Goal: Task Accomplishment & Management: Use online tool/utility

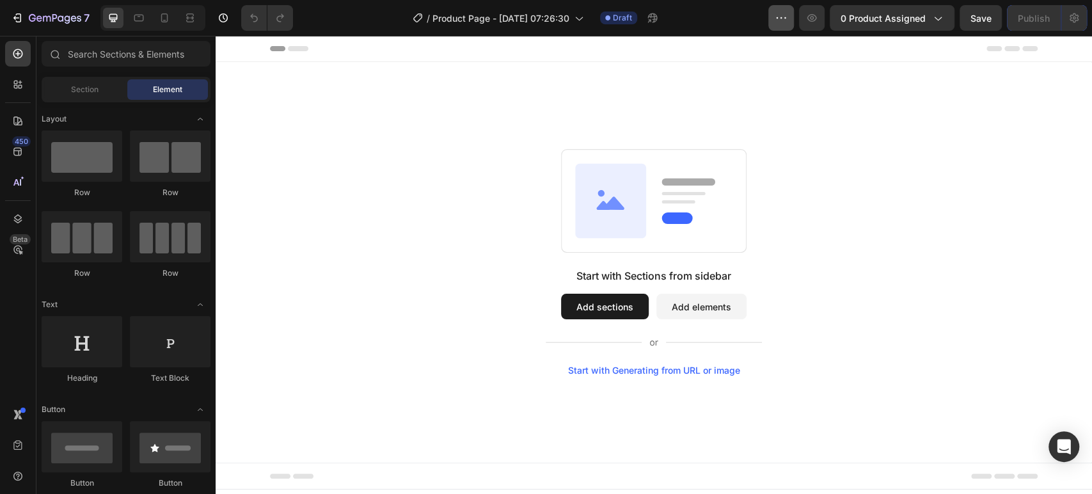
click at [784, 22] on icon "button" at bounding box center [781, 18] width 13 height 13
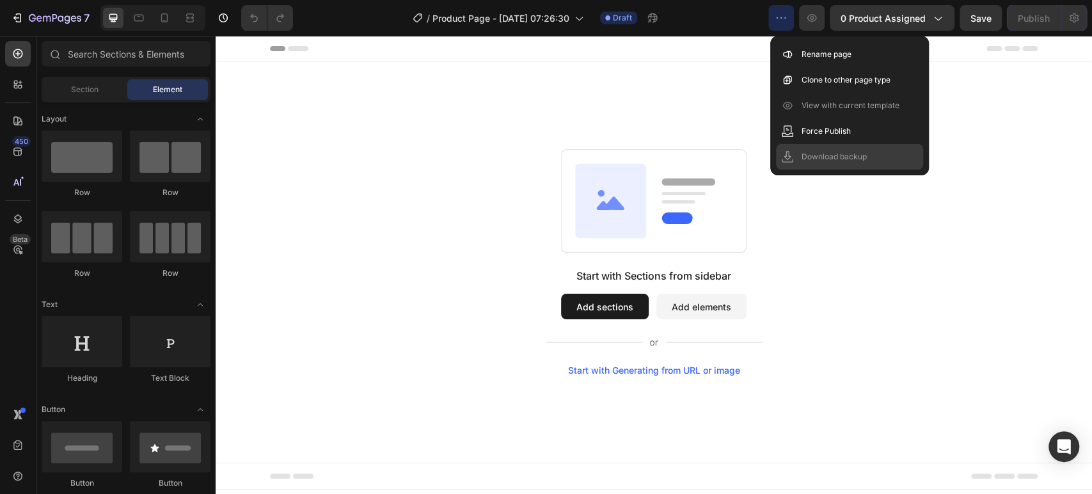
click at [844, 162] on p "Download backup" at bounding box center [834, 156] width 65 height 13
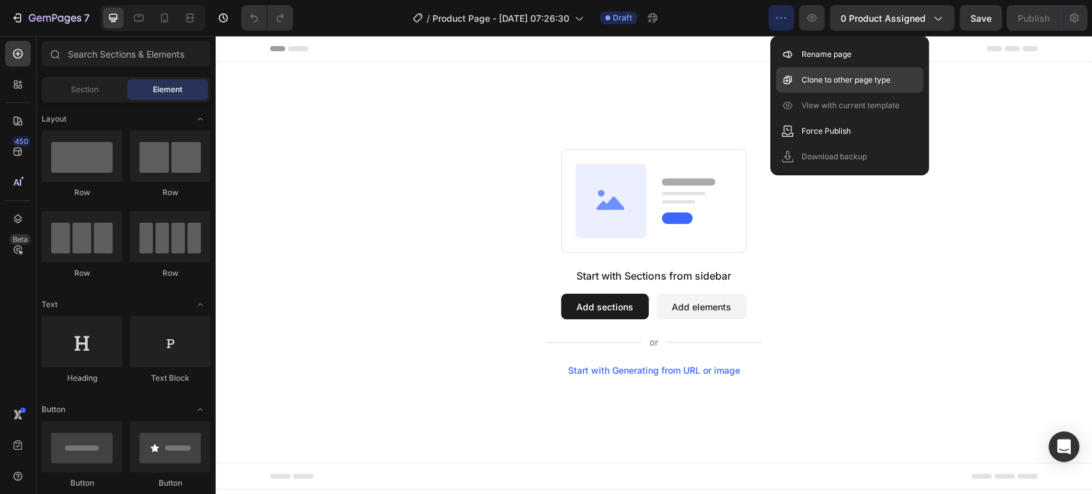
click at [841, 81] on p "Clone to other page type" at bounding box center [846, 80] width 89 height 13
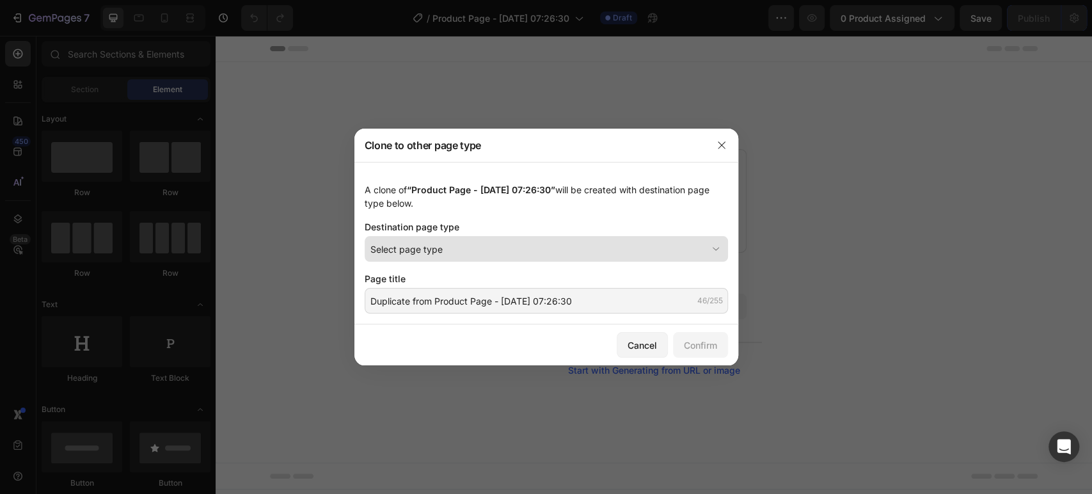
click at [617, 249] on div "Select page type" at bounding box center [538, 248] width 336 height 13
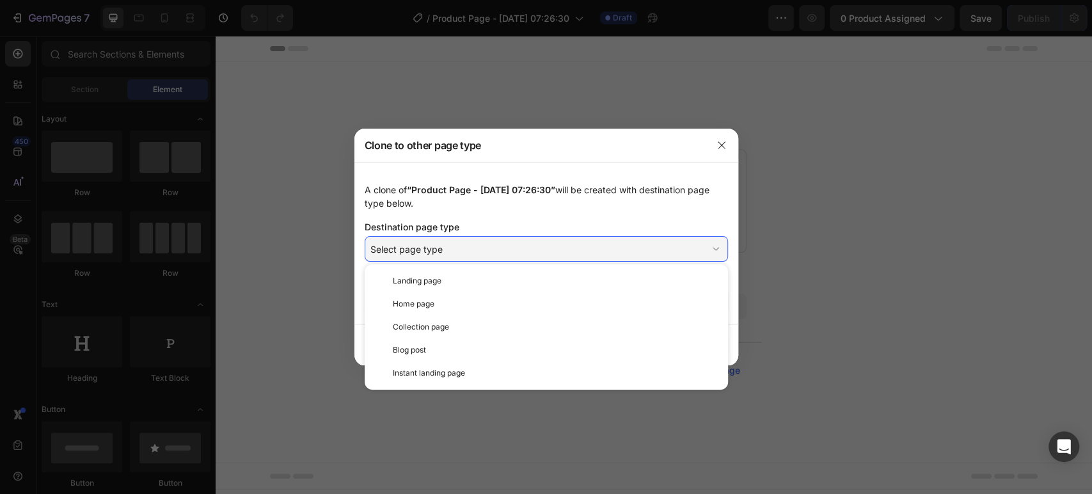
drag, startPoint x: 512, startPoint y: 280, endPoint x: 441, endPoint y: 274, distance: 70.6
click at [441, 274] on div "Landing page" at bounding box center [546, 280] width 353 height 23
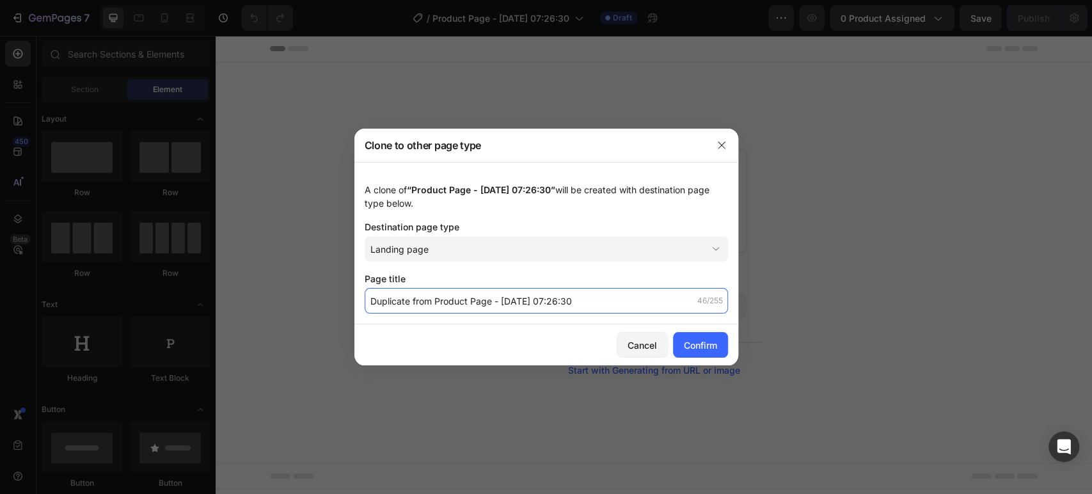
click at [507, 301] on input "Duplicate from Product Page - [DATE] 07:26:30" at bounding box center [546, 301] width 363 height 26
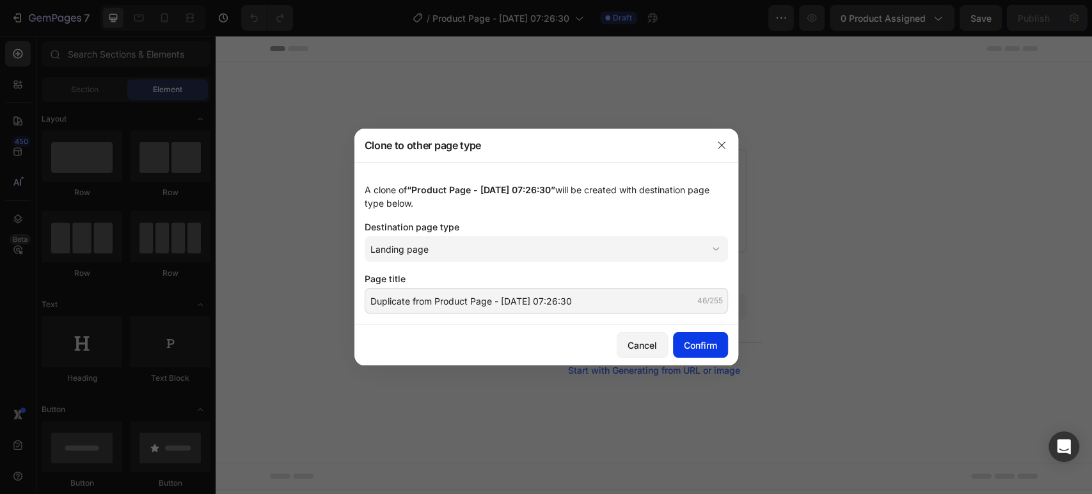
click at [704, 345] on div "Confirm" at bounding box center [700, 344] width 33 height 13
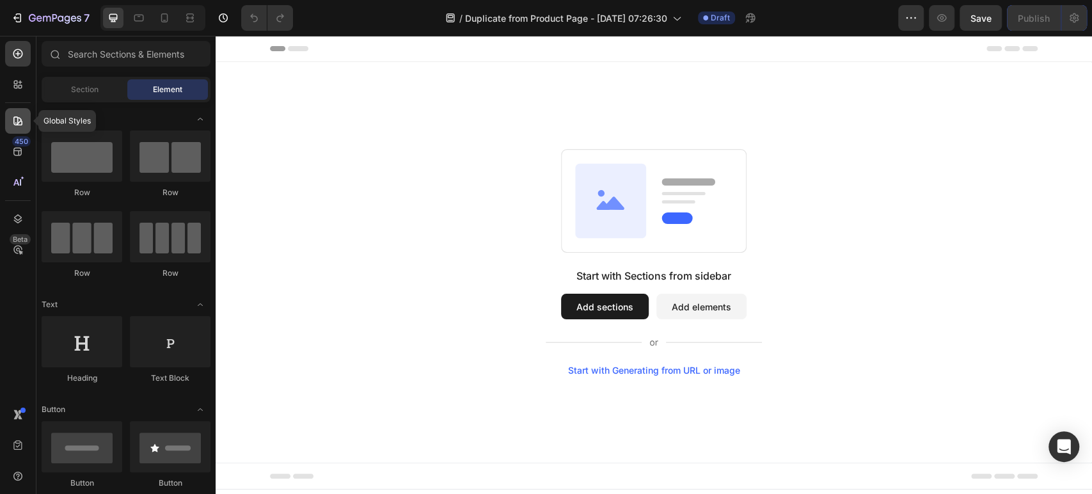
click at [12, 125] on icon at bounding box center [18, 121] width 13 height 13
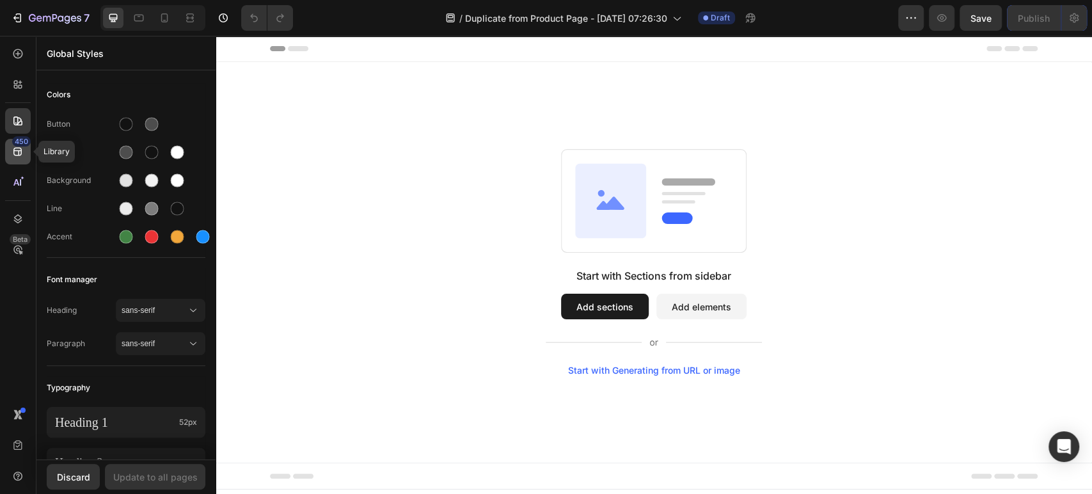
click at [7, 158] on div "450" at bounding box center [18, 152] width 26 height 26
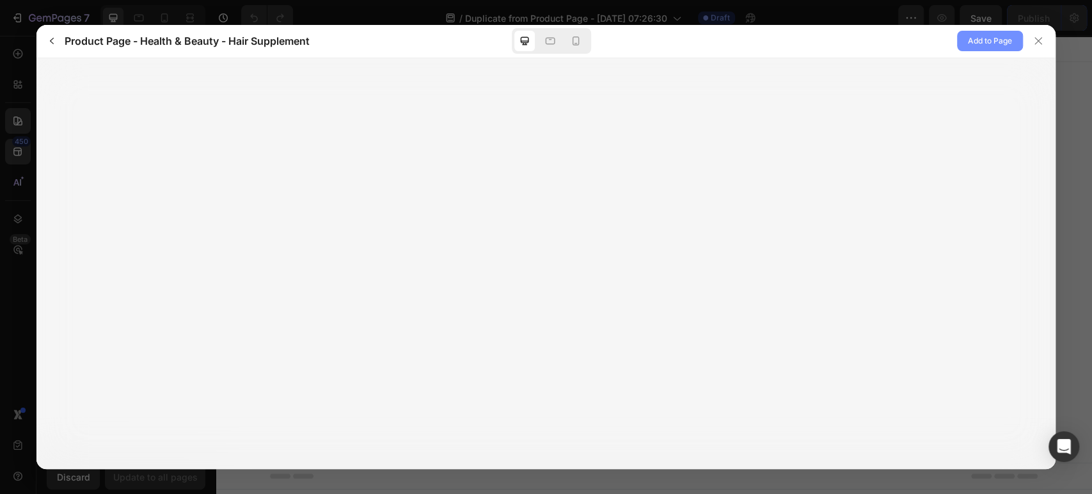
click at [973, 43] on span "Add to Page" at bounding box center [990, 40] width 44 height 15
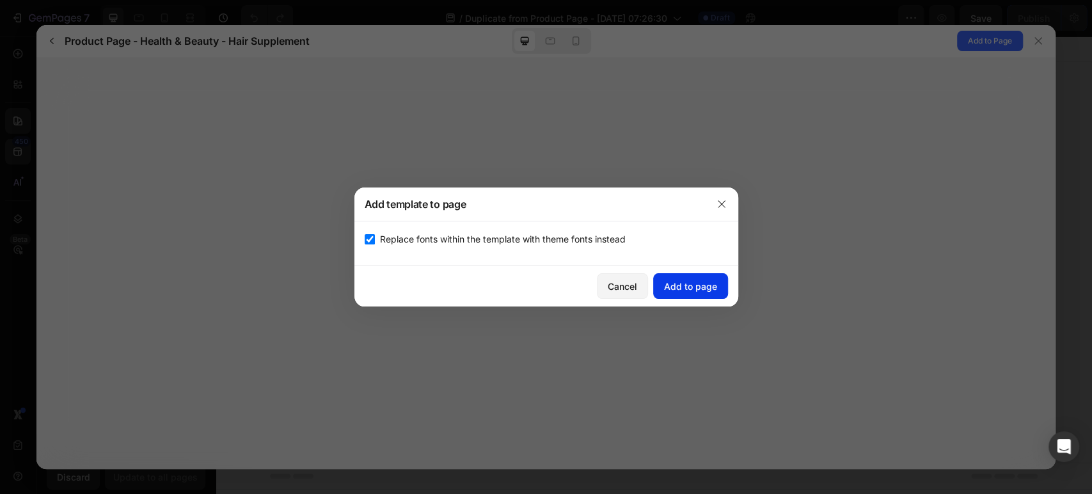
click at [669, 285] on div "Add to page" at bounding box center [690, 286] width 53 height 13
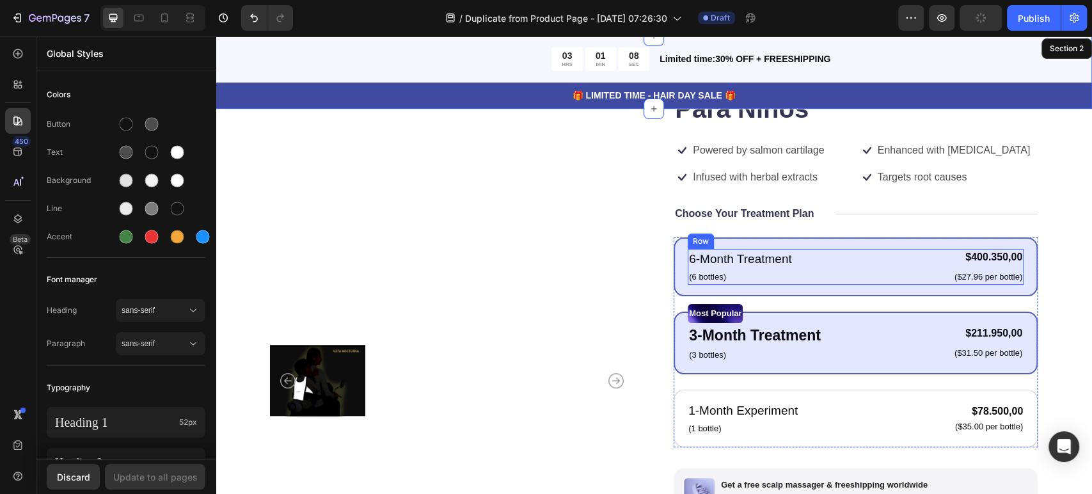
scroll to position [97, 0]
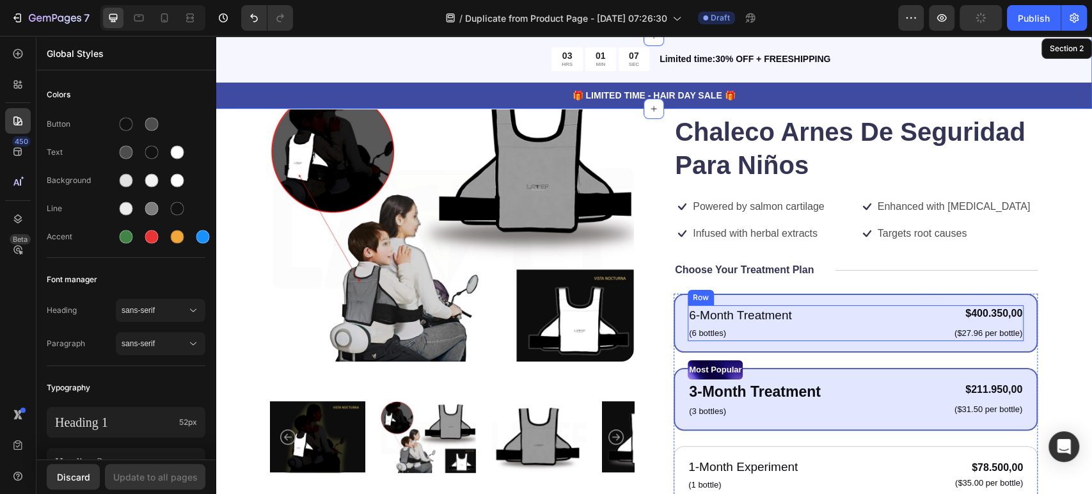
click at [823, 306] on div "6-Month Treatment Text Block (6 bottles) Text Block $400.350,00 Product Price P…" at bounding box center [856, 323] width 336 height 36
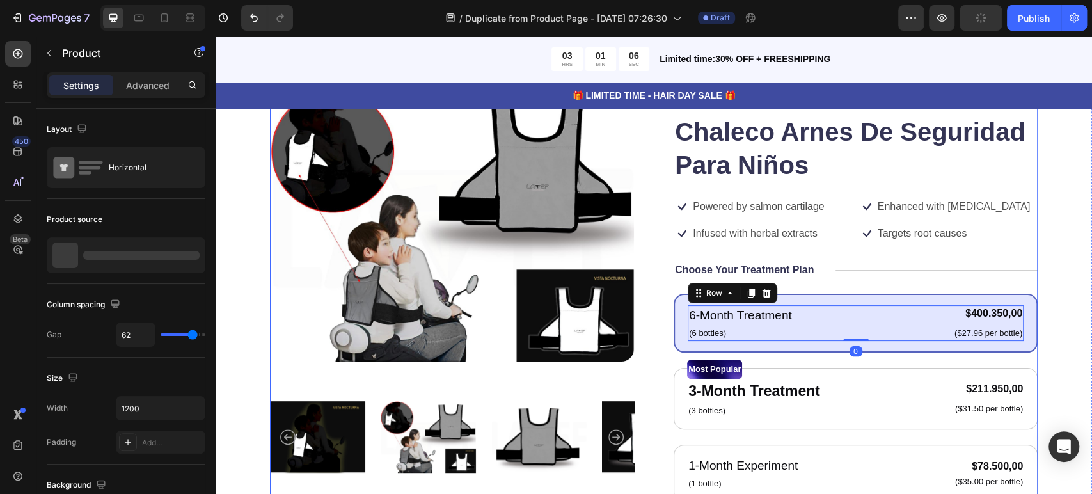
click at [674, 286] on div "Icon Icon Icon Icon Icon Icon List 122,000+ Happy Customers Text Block Row Chal…" at bounding box center [856, 405] width 364 height 633
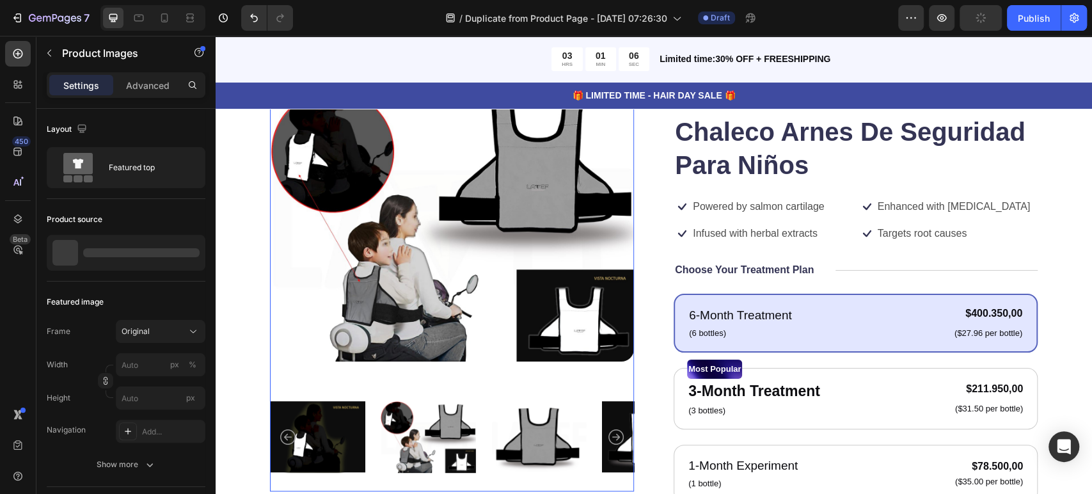
click at [507, 215] on img at bounding box center [452, 225] width 364 height 273
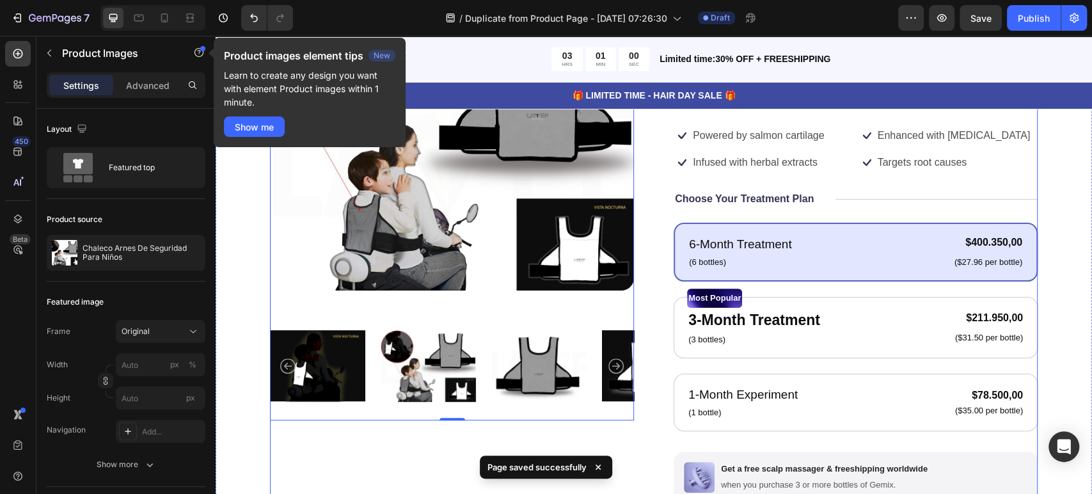
scroll to position [0, 0]
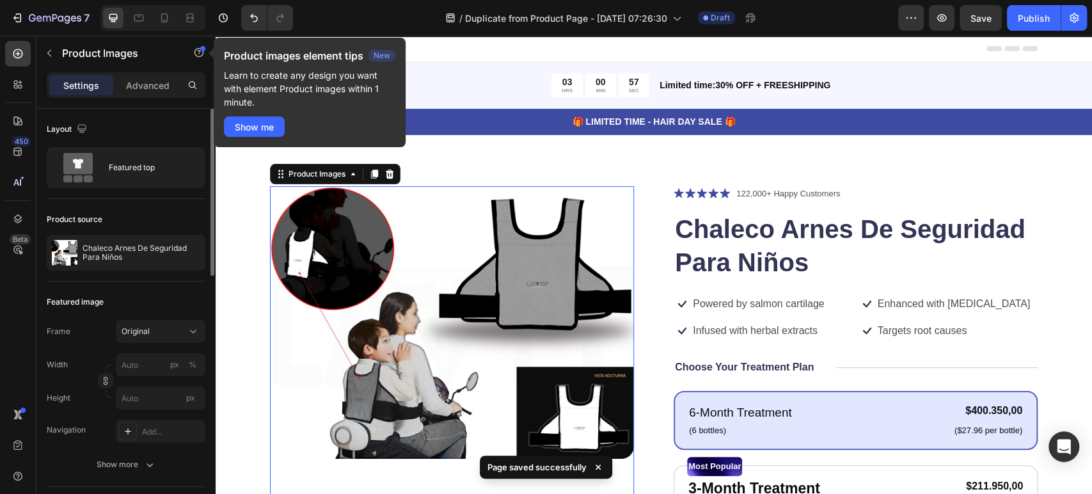
click at [184, 128] on div "Layout" at bounding box center [126, 129] width 159 height 20
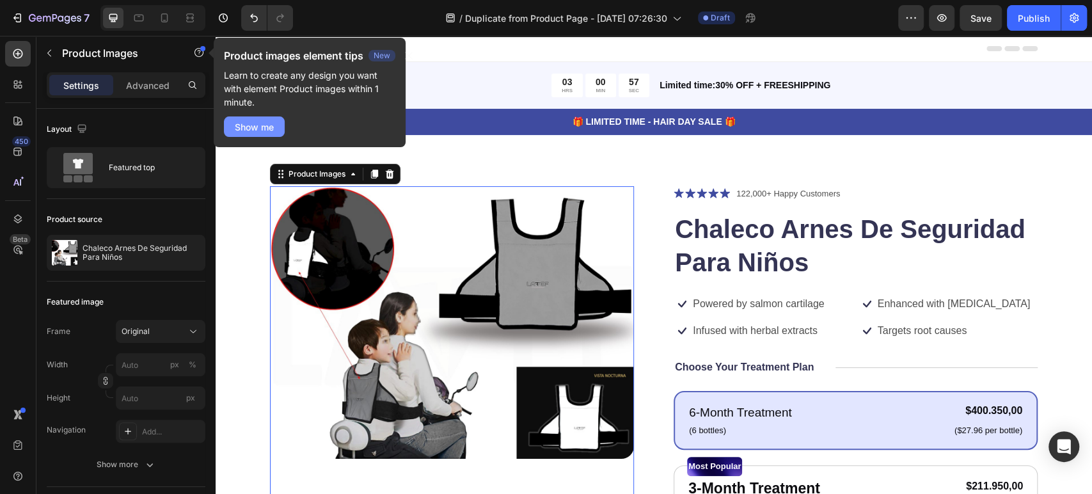
click at [233, 123] on button "Show me" at bounding box center [254, 126] width 61 height 20
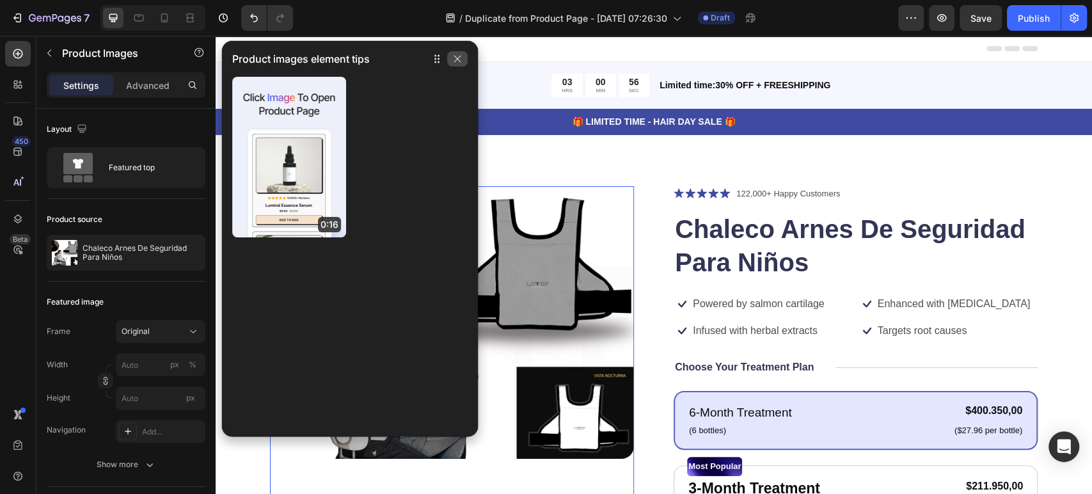
click at [459, 65] on button "button" at bounding box center [457, 58] width 20 height 15
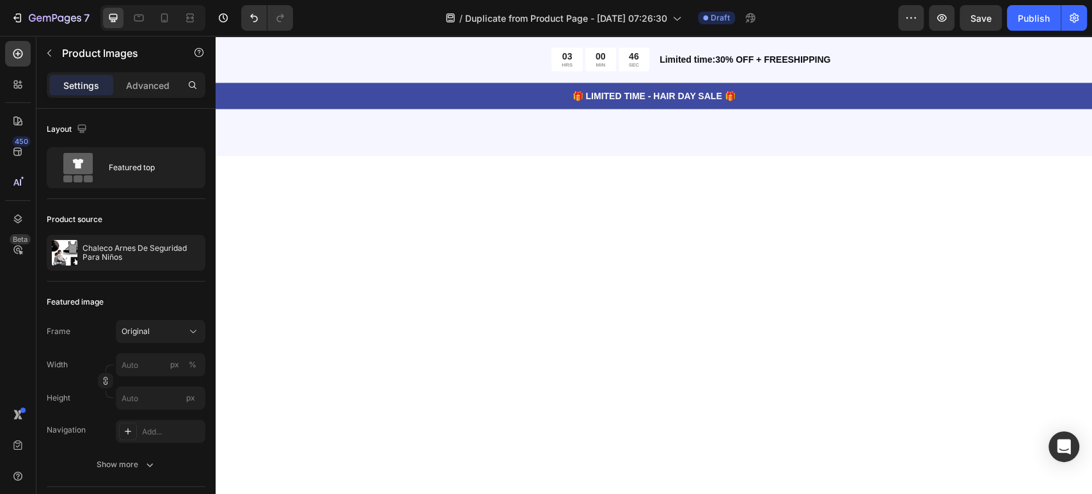
scroll to position [1706, 0]
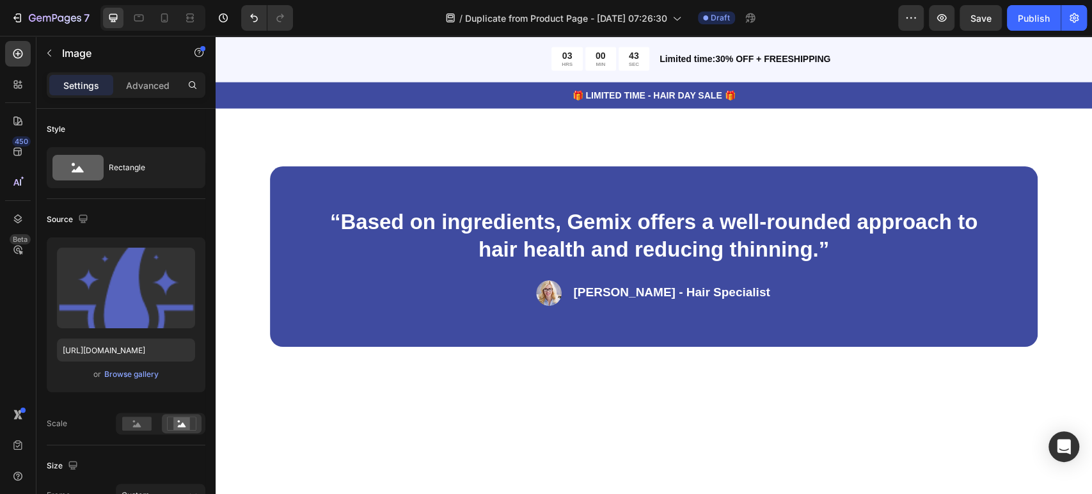
click at [574, 37] on p "Shine Boost" at bounding box center [587, 30] width 100 height 13
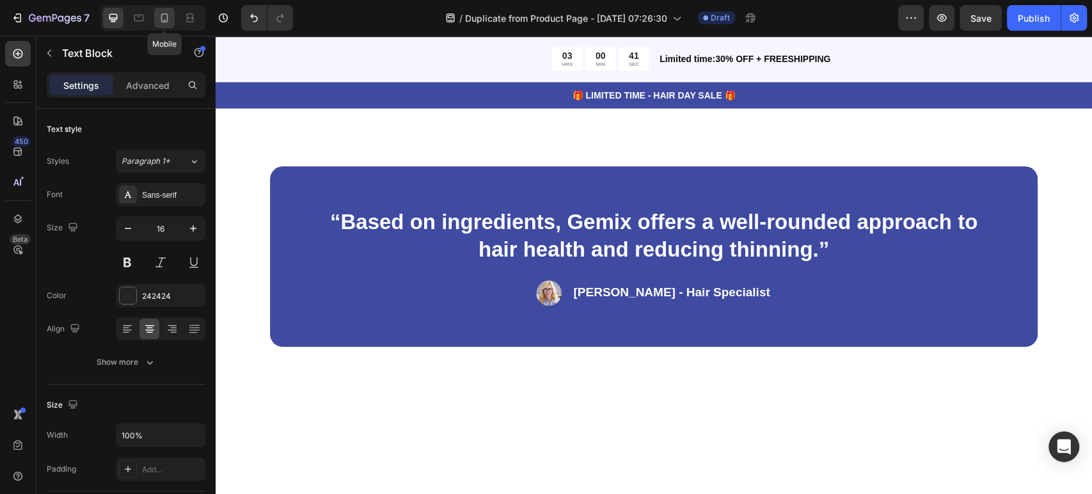
drag, startPoint x: 172, startPoint y: 12, endPoint x: 374, endPoint y: 263, distance: 321.7
click at [172, 12] on div at bounding box center [164, 18] width 20 height 20
type input "14"
type input "Auto"
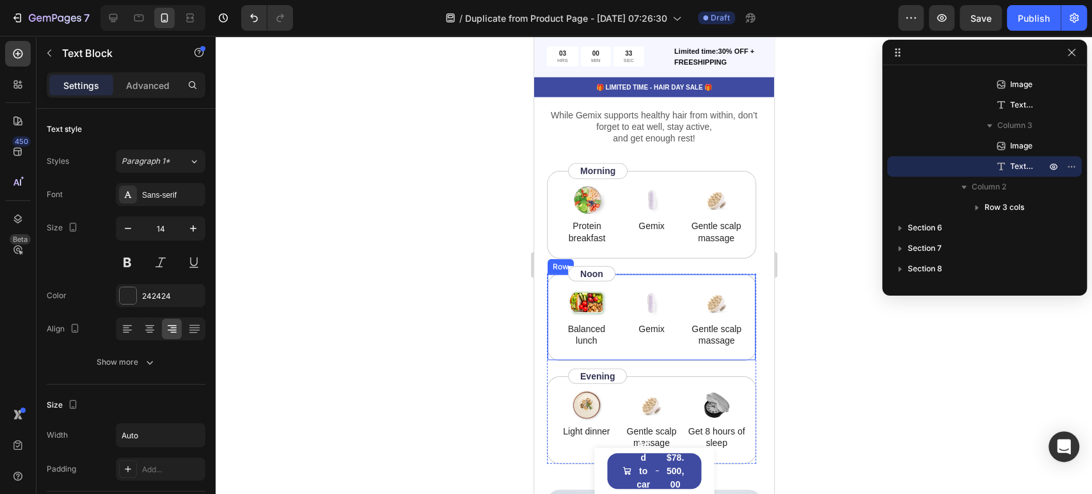
scroll to position [2347, 0]
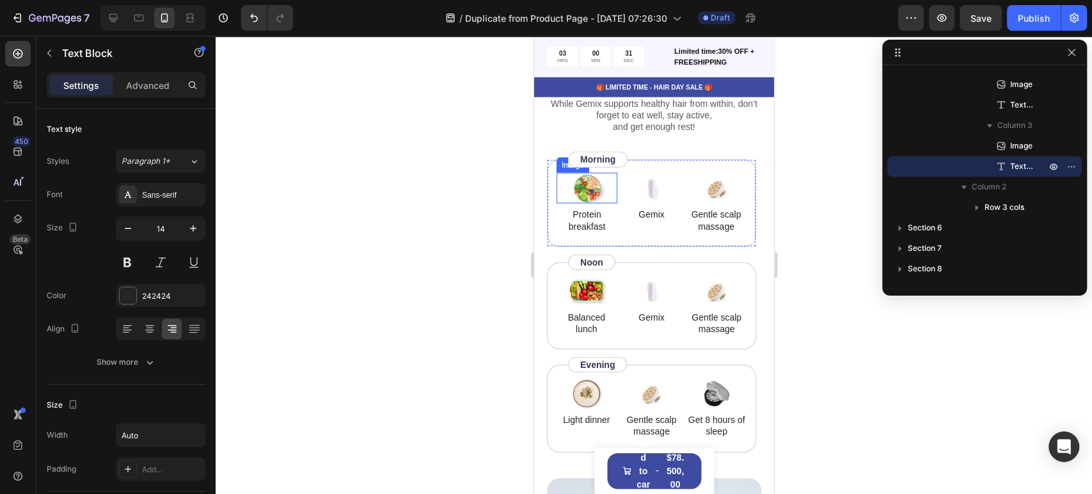
click at [583, 180] on img at bounding box center [586, 188] width 38 height 31
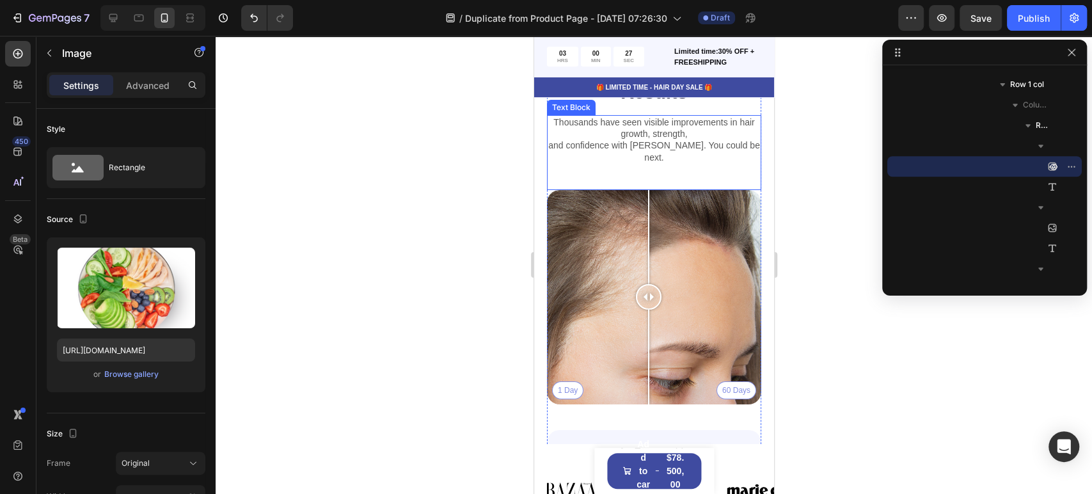
scroll to position [3128, 0]
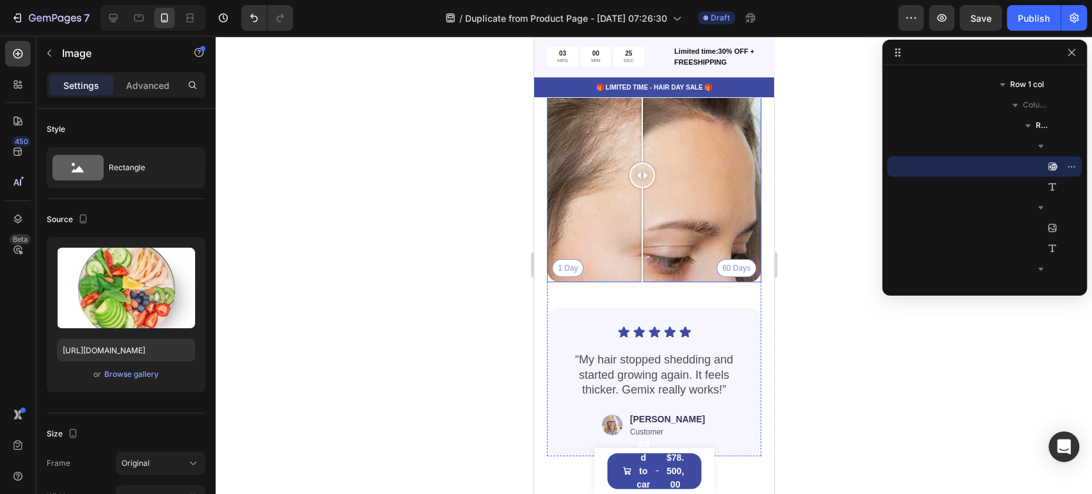
drag, startPoint x: 656, startPoint y: 166, endPoint x: 646, endPoint y: 173, distance: 11.9
click at [646, 173] on div at bounding box center [642, 175] width 26 height 214
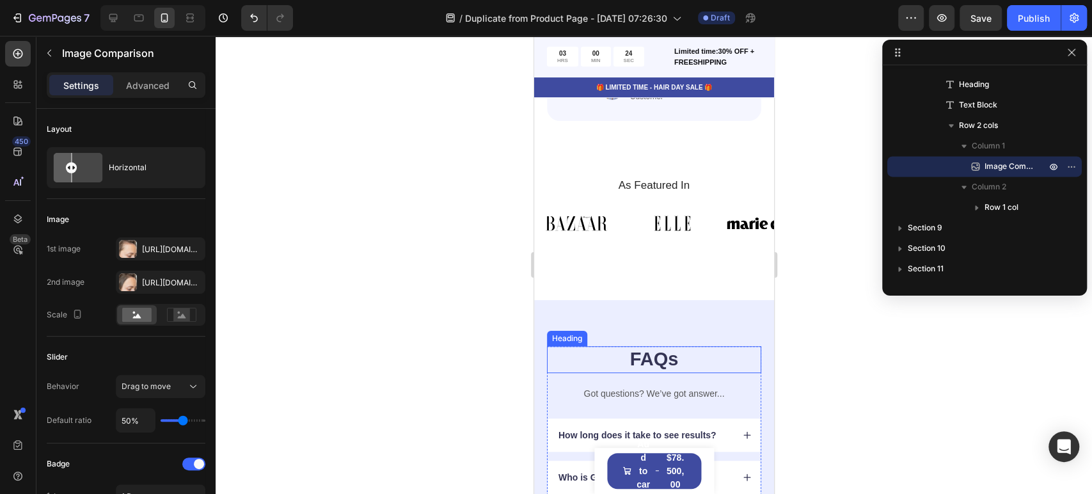
scroll to position [3413, 0]
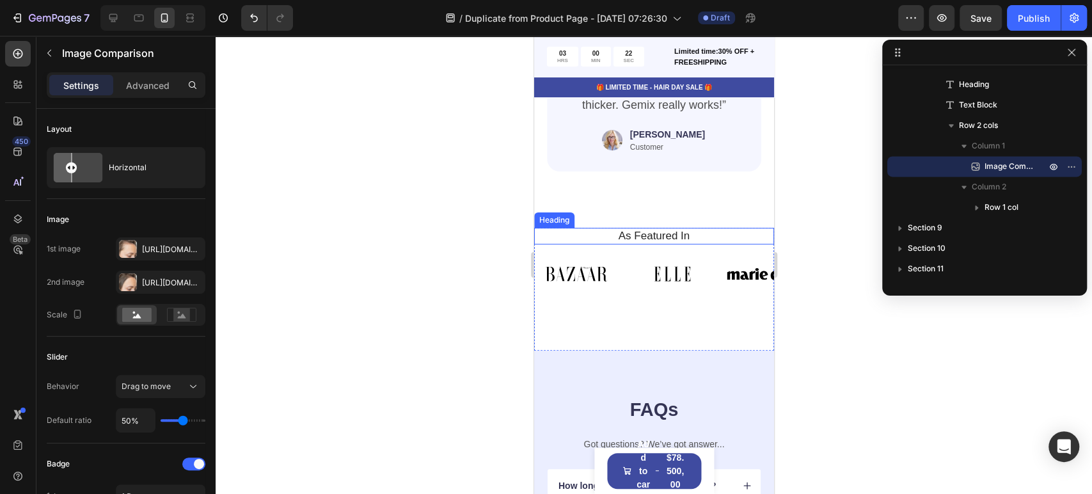
click at [579, 228] on h2 "As Featured In" at bounding box center [653, 236] width 221 height 17
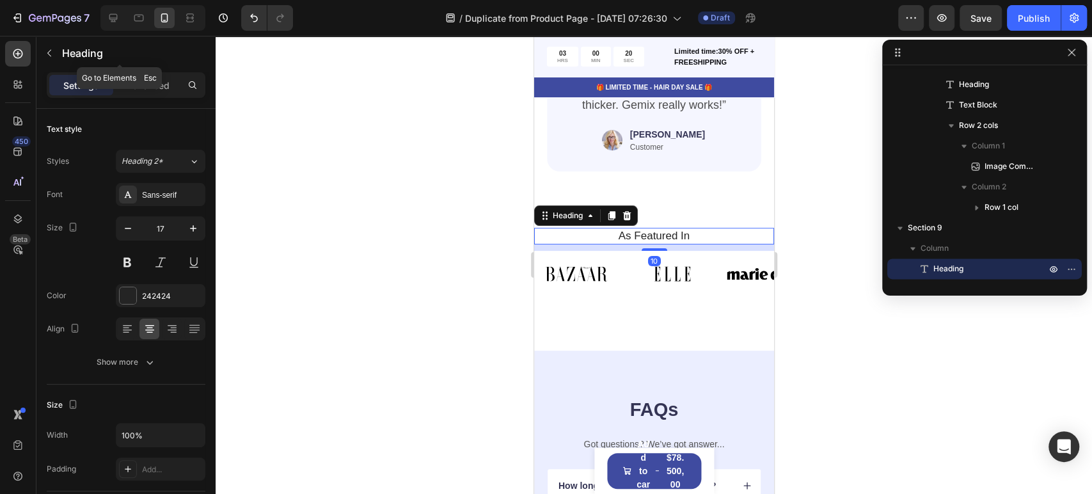
click at [44, 49] on button "button" at bounding box center [49, 53] width 20 height 20
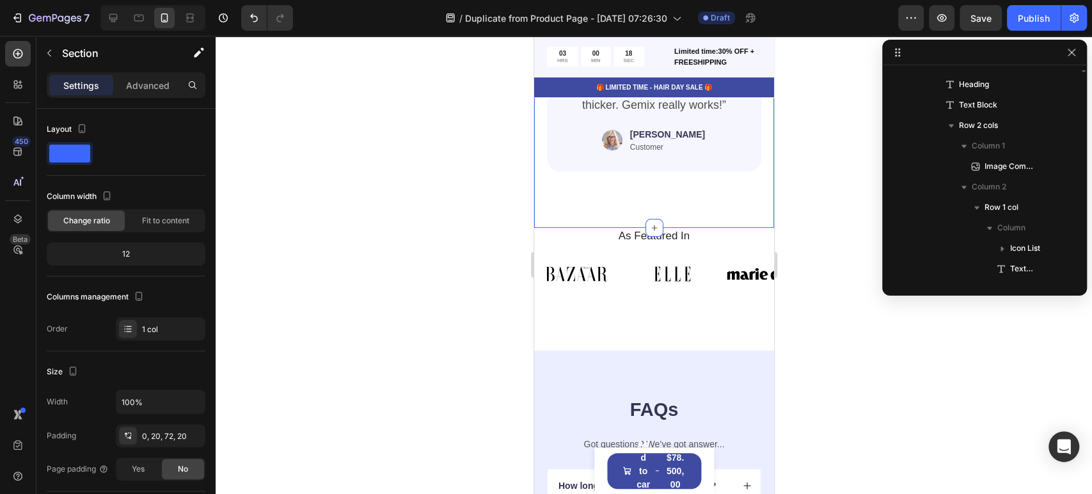
scroll to position [979, 0]
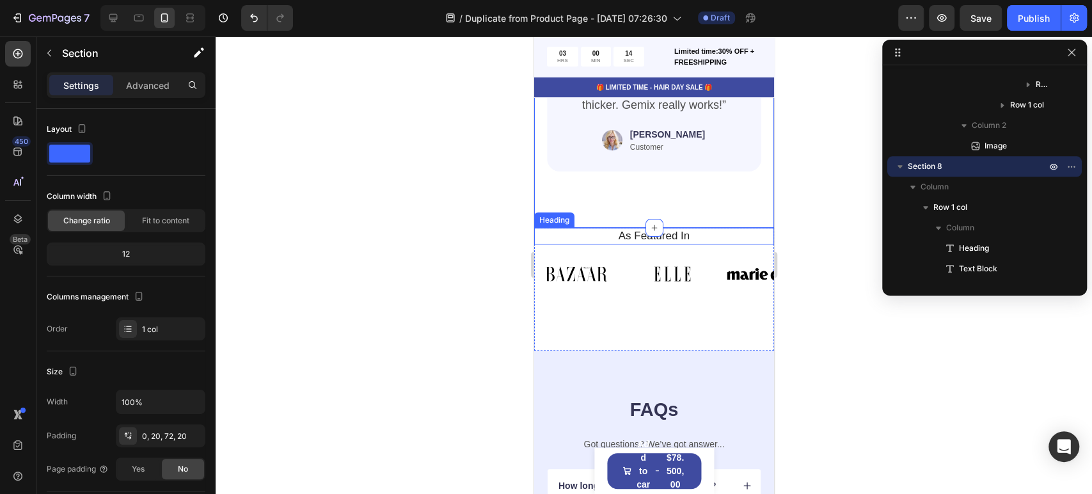
click at [567, 228] on h2 "As Featured In" at bounding box center [653, 236] width 221 height 17
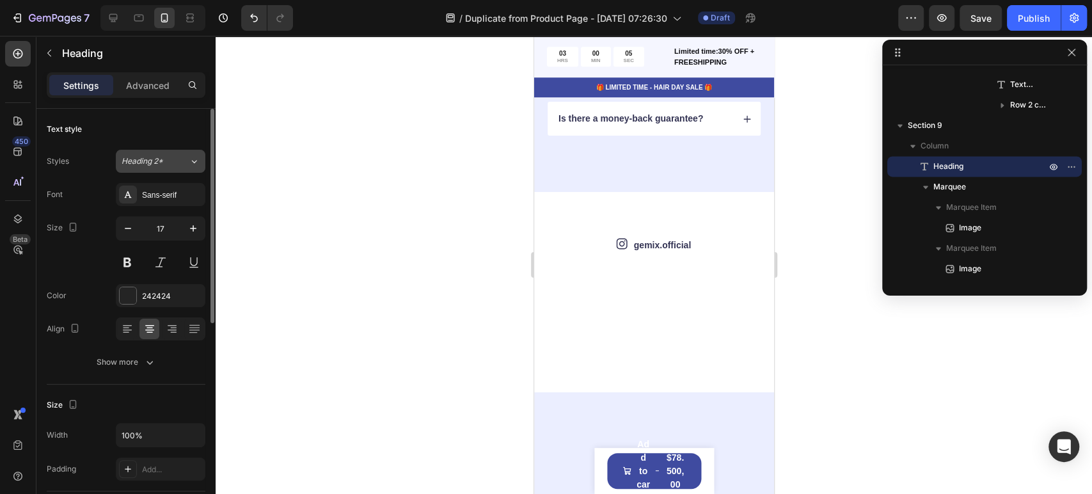
scroll to position [3808, 0]
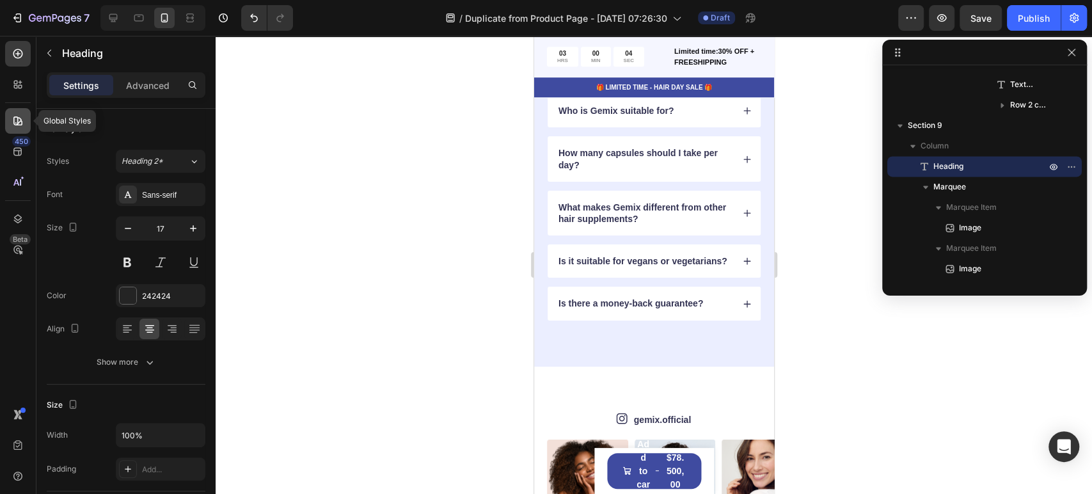
click at [8, 122] on div at bounding box center [18, 121] width 26 height 26
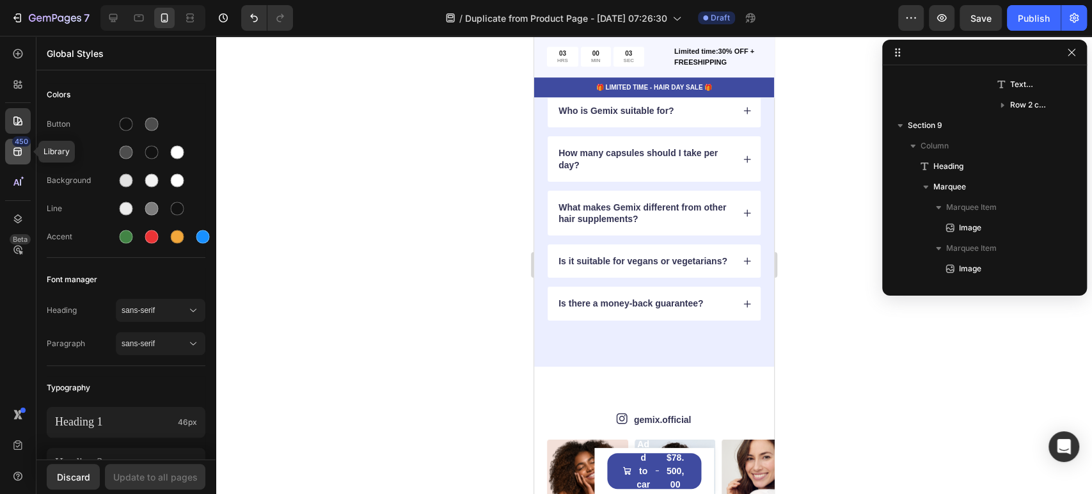
click at [13, 146] on icon at bounding box center [18, 151] width 13 height 13
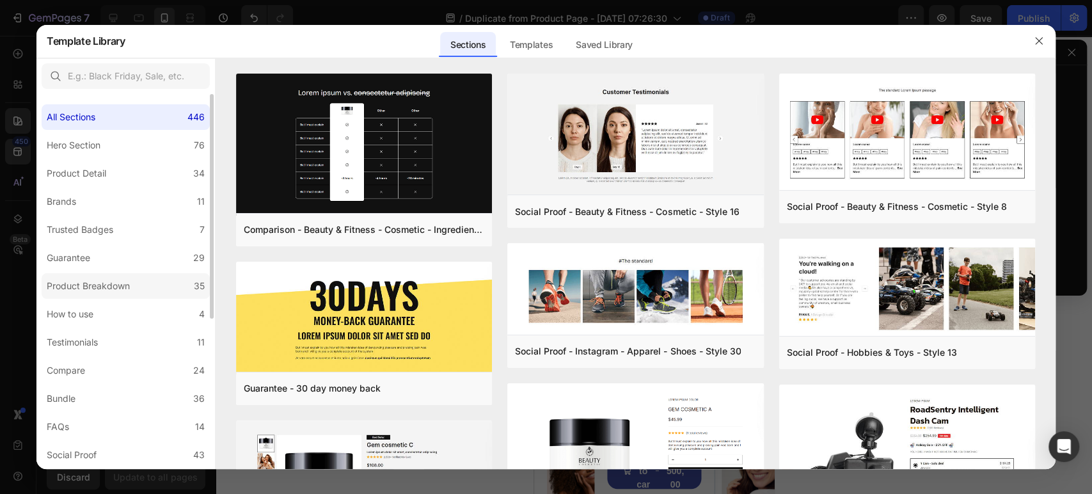
click at [106, 289] on div "Product Breakdown" at bounding box center [88, 285] width 83 height 15
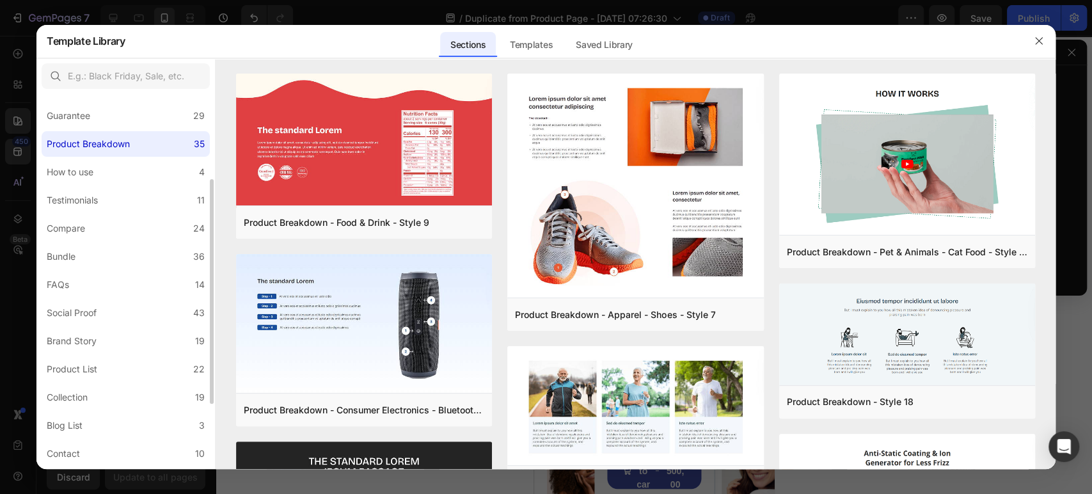
scroll to position [0, 0]
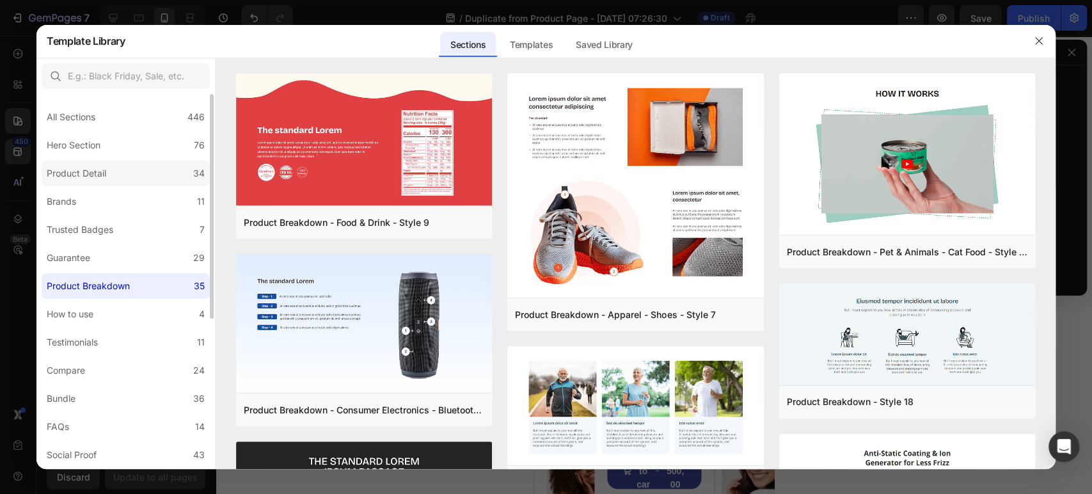
click at [94, 184] on label "Product Detail 34" at bounding box center [126, 174] width 168 height 26
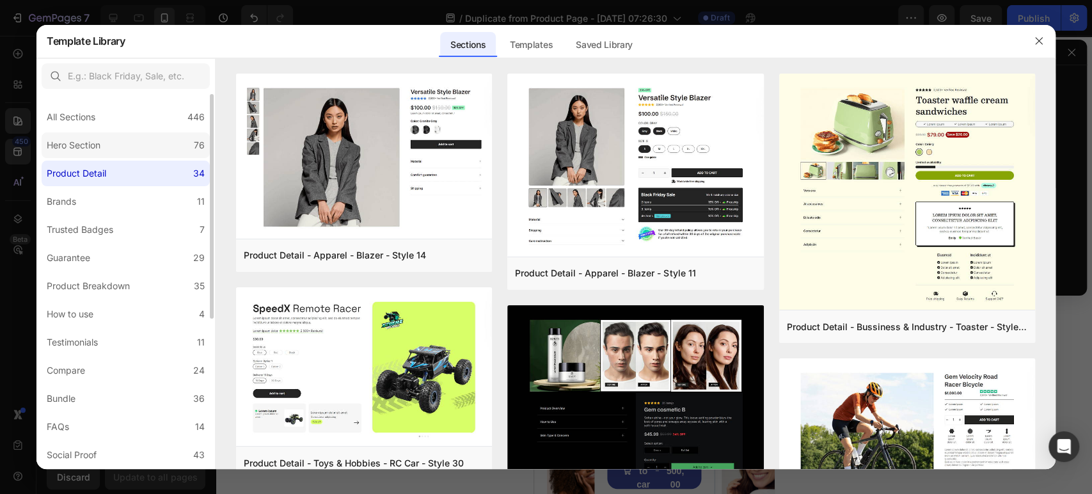
click at [78, 157] on label "Hero Section 76" at bounding box center [126, 145] width 168 height 26
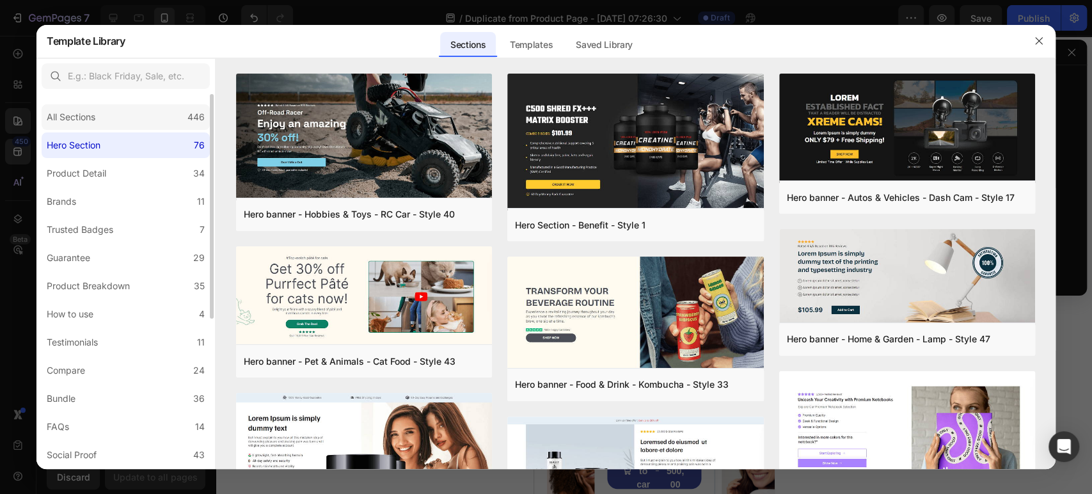
click at [97, 112] on div "All Sections" at bounding box center [74, 116] width 54 height 15
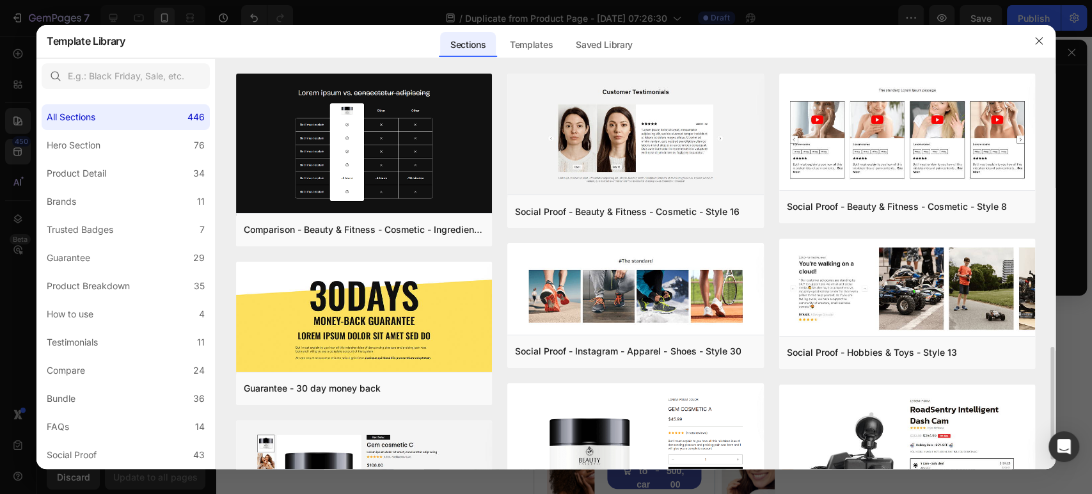
scroll to position [213, 0]
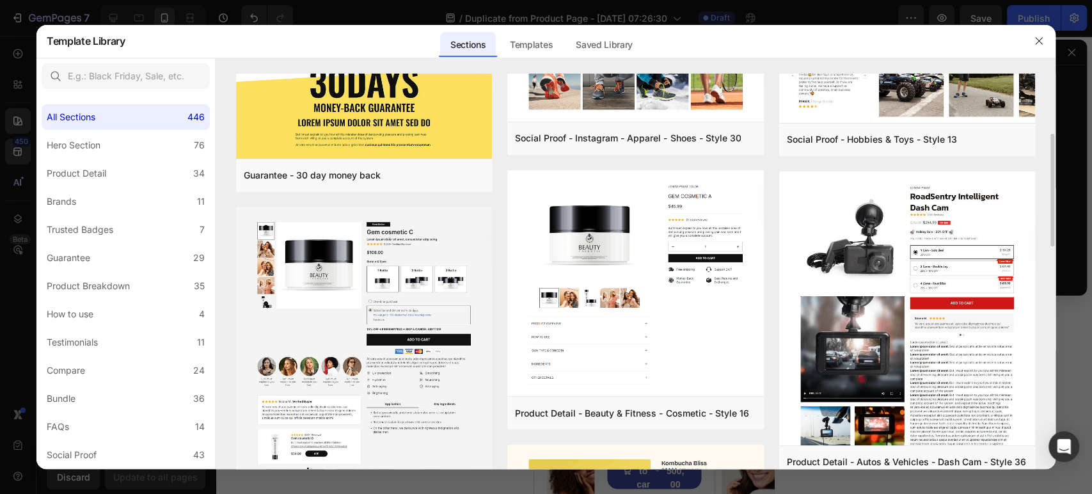
click at [424, 301] on img at bounding box center [364, 344] width 256 height 274
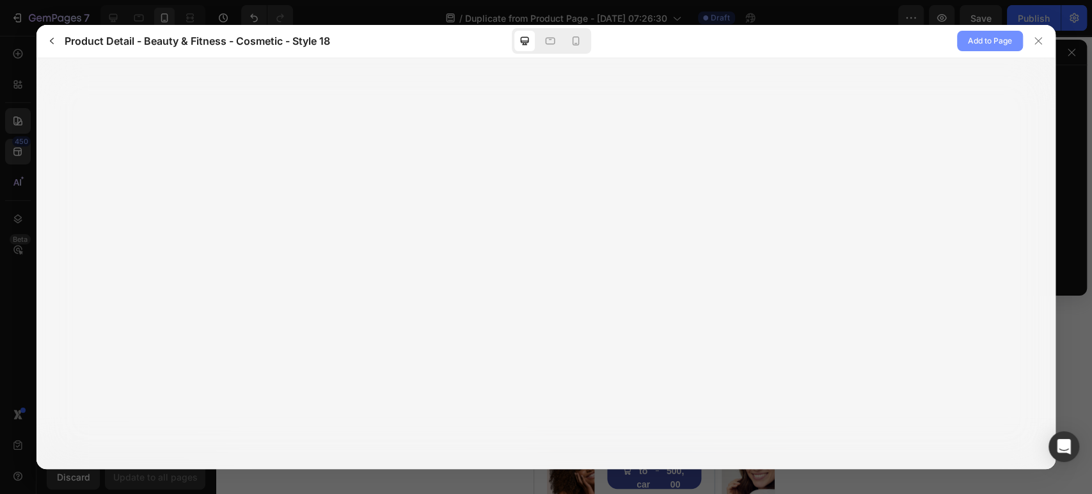
click at [986, 44] on span "Add to Page" at bounding box center [990, 40] width 44 height 15
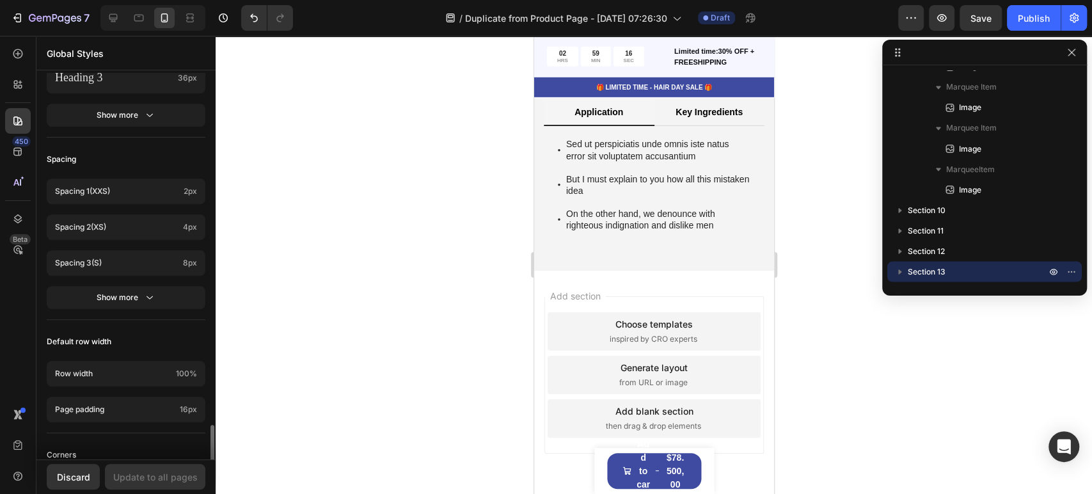
scroll to position [550, 0]
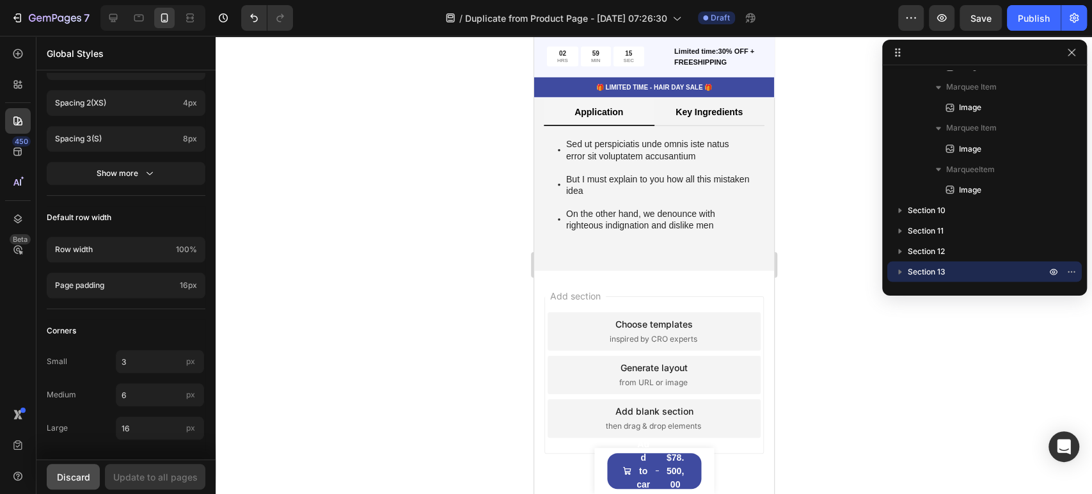
click at [86, 480] on div "Discard" at bounding box center [73, 476] width 33 height 13
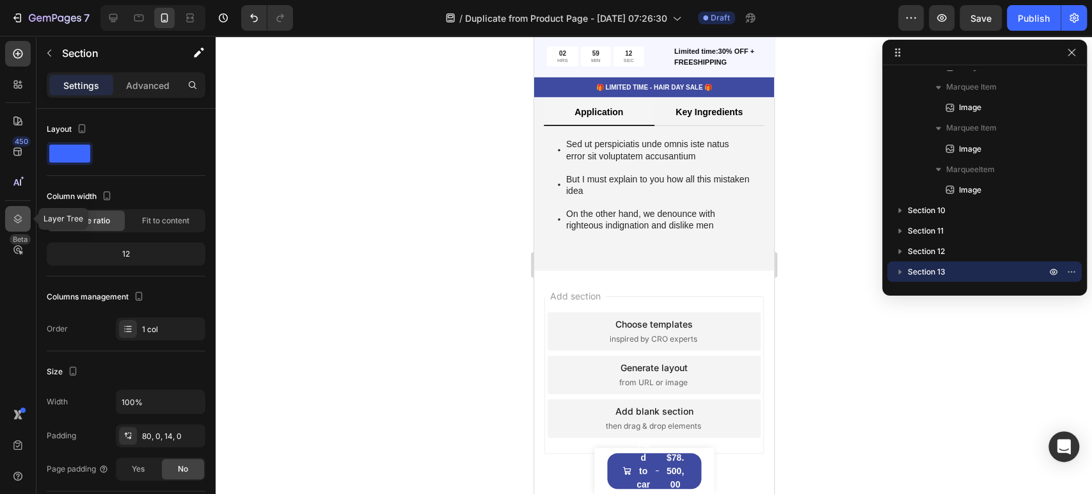
click at [12, 217] on icon at bounding box center [18, 218] width 13 height 13
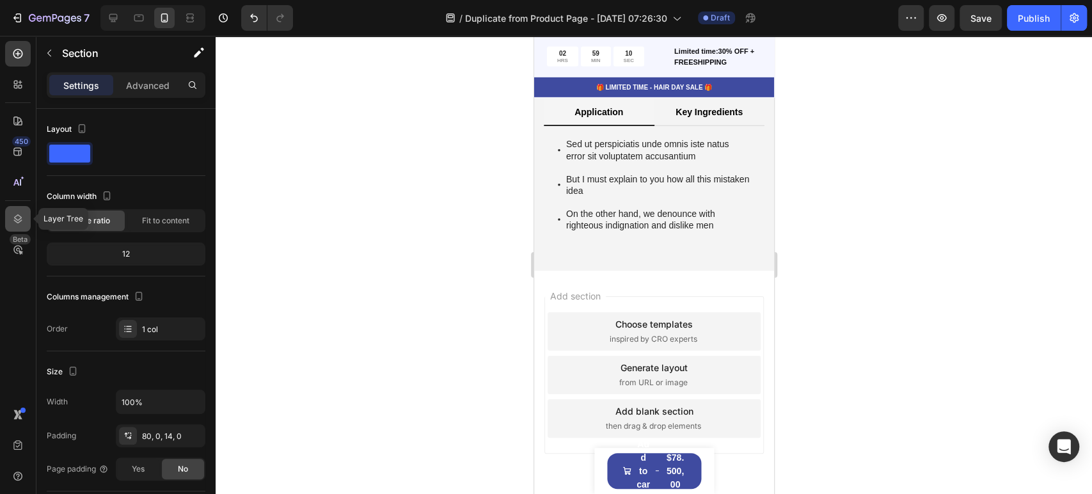
click at [12, 216] on icon at bounding box center [18, 218] width 13 height 13
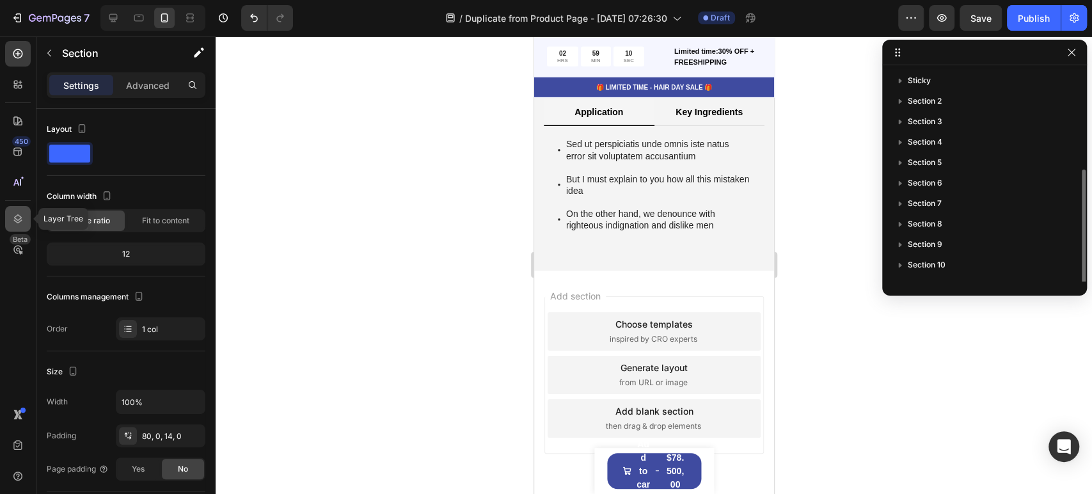
scroll to position [55, 0]
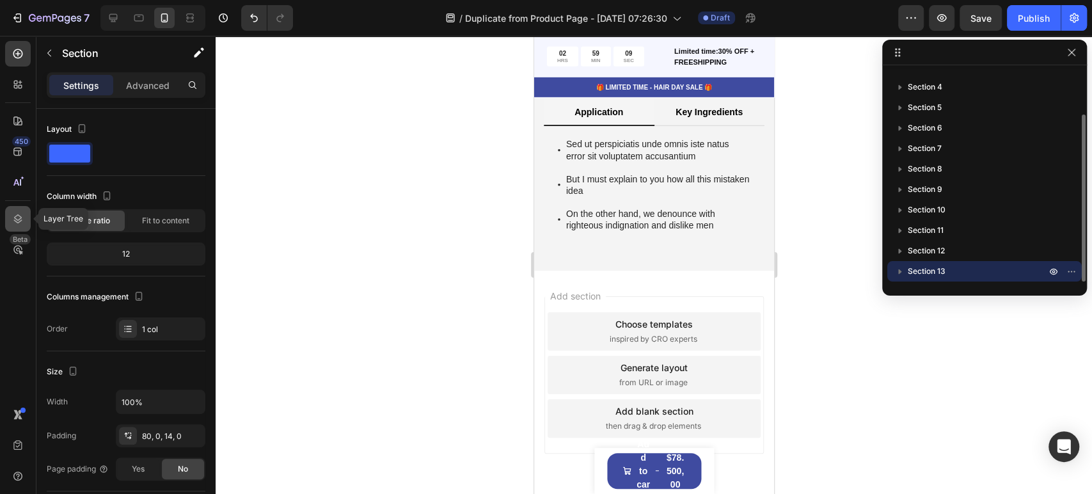
click at [10, 216] on div at bounding box center [18, 219] width 26 height 26
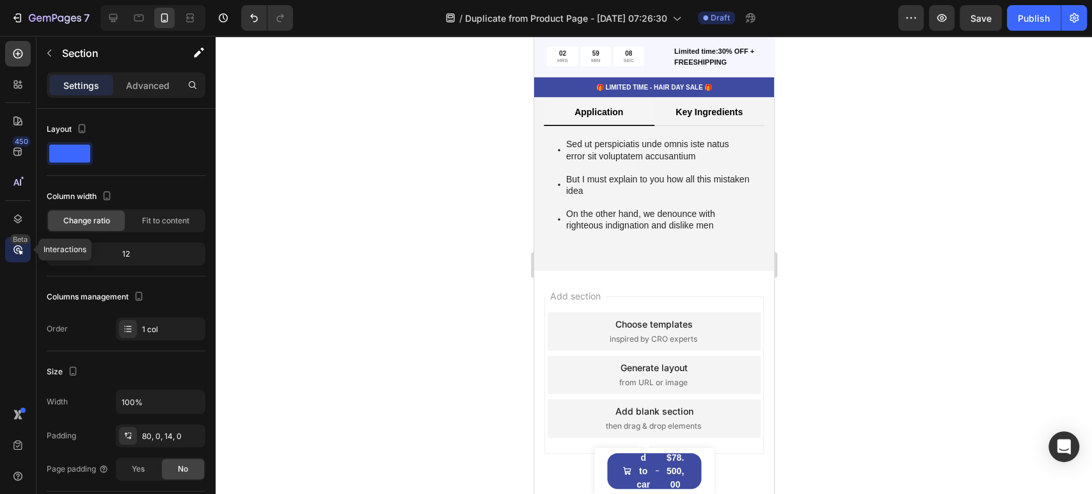
click at [7, 250] on div "Beta" at bounding box center [18, 250] width 26 height 26
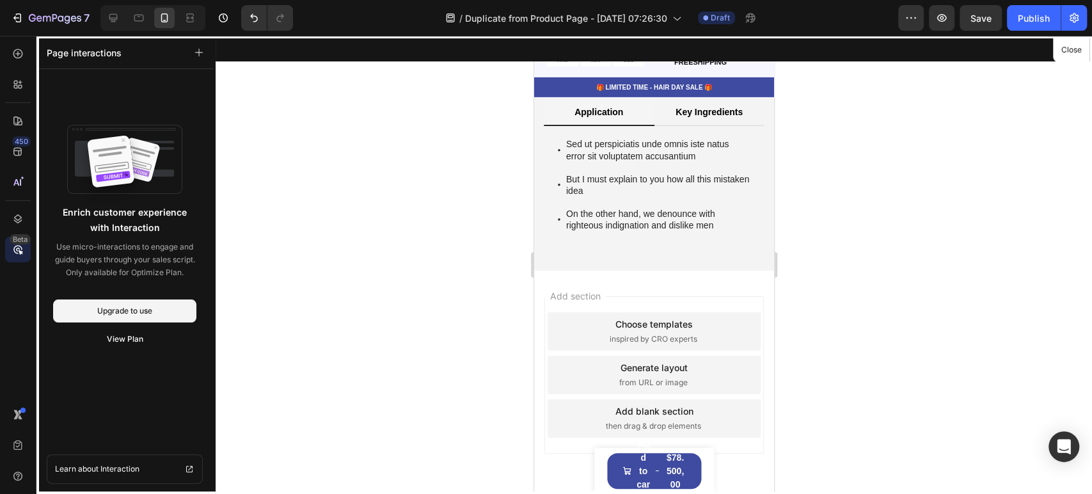
click at [395, 221] on div at bounding box center [654, 265] width 876 height 458
click at [13, 477] on icon at bounding box center [18, 476] width 13 height 13
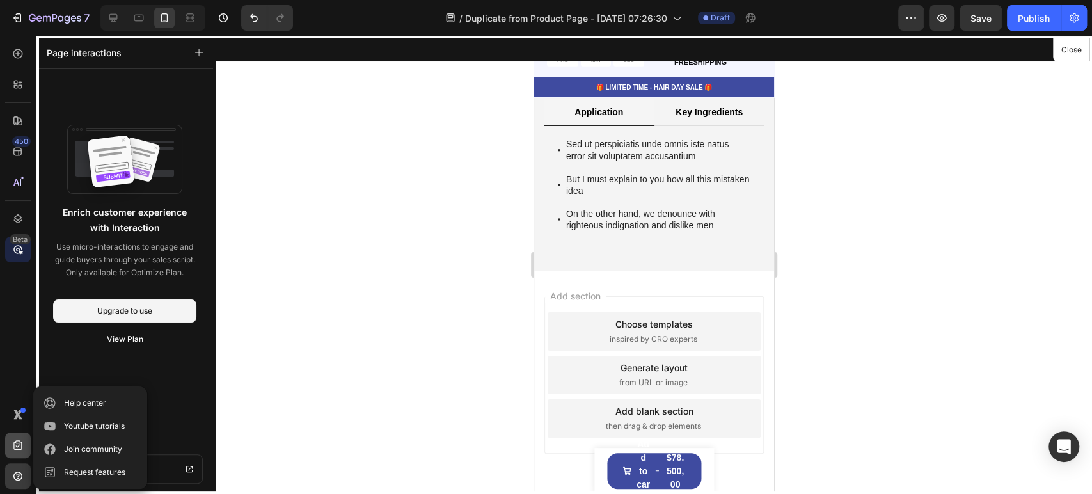
click at [17, 447] on icon at bounding box center [17, 445] width 8 height 10
